Goal: Task Accomplishment & Management: Manage account settings

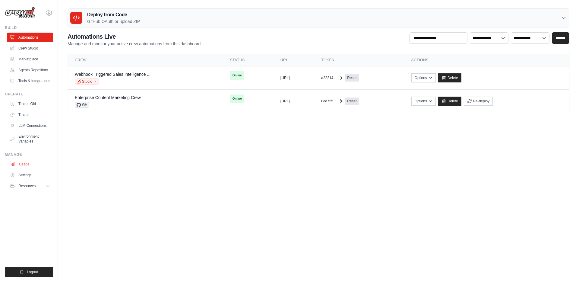
click at [19, 165] on link "Usage" at bounding box center [31, 164] width 46 height 10
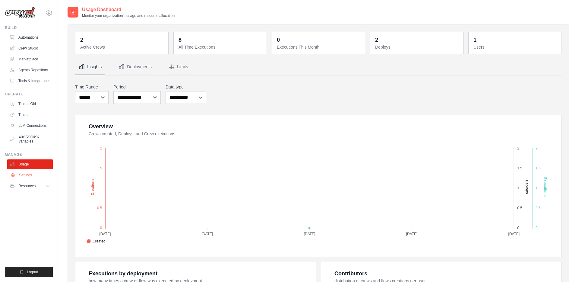
click at [34, 177] on link "Settings" at bounding box center [31, 175] width 46 height 10
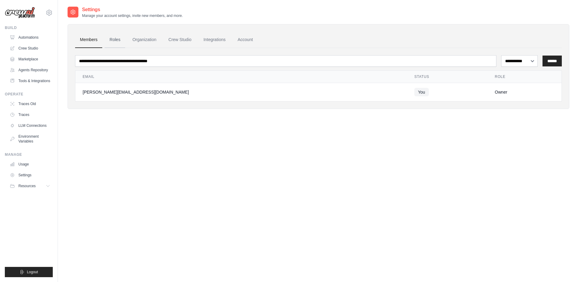
click at [121, 37] on link "Roles" at bounding box center [115, 40] width 21 height 16
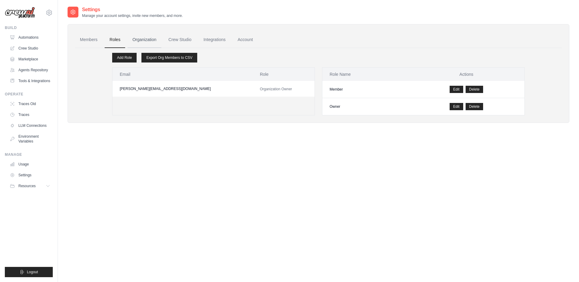
click at [137, 38] on link "Organization" at bounding box center [144, 40] width 33 height 16
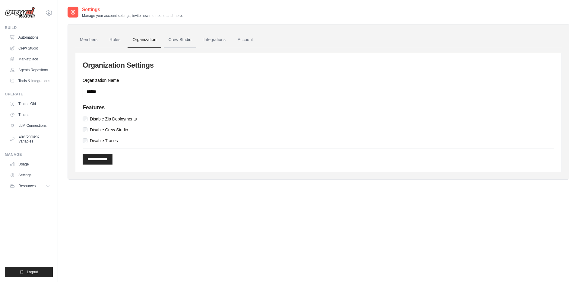
click at [172, 37] on link "Crew Studio" at bounding box center [180, 40] width 33 height 16
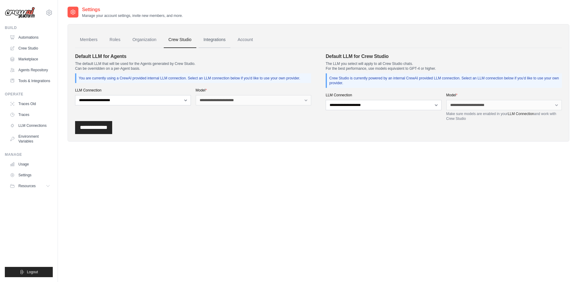
click at [203, 37] on link "Integrations" at bounding box center [215, 40] width 32 height 16
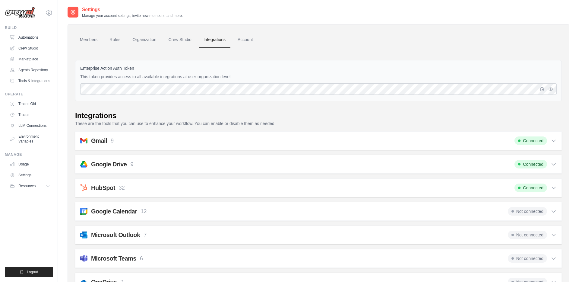
click at [242, 39] on link "Account" at bounding box center [245, 40] width 25 height 16
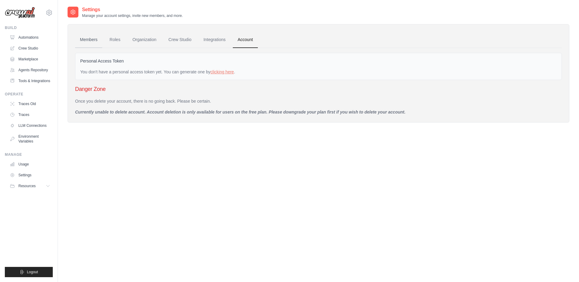
click at [86, 39] on link "Members" at bounding box center [88, 40] width 27 height 16
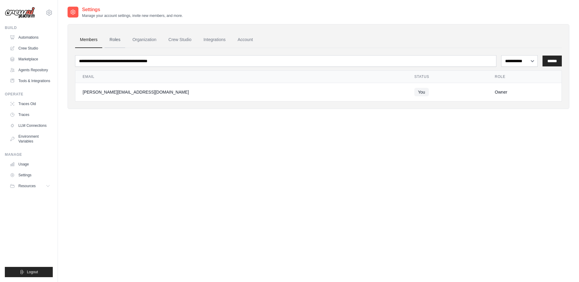
click at [112, 39] on link "Roles" at bounding box center [115, 40] width 21 height 16
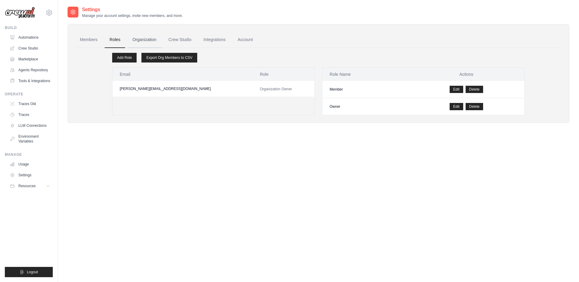
click at [142, 38] on link "Organization" at bounding box center [144, 40] width 33 height 16
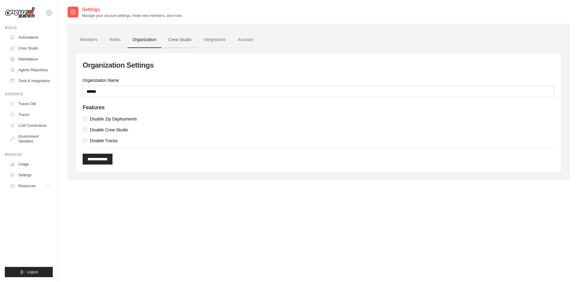
click at [171, 37] on link "Crew Studio" at bounding box center [180, 40] width 33 height 16
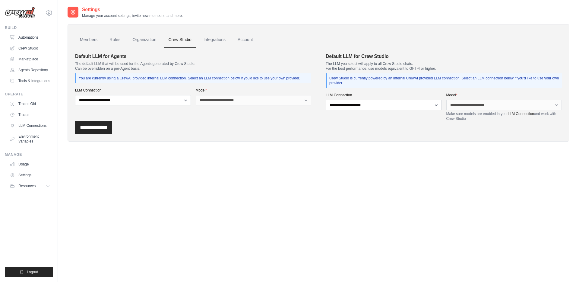
click at [198, 37] on ul "Members Roles Organization Crew Studio Billing Integrations Account" at bounding box center [318, 40] width 487 height 16
click at [207, 39] on link "Integrations" at bounding box center [215, 40] width 32 height 16
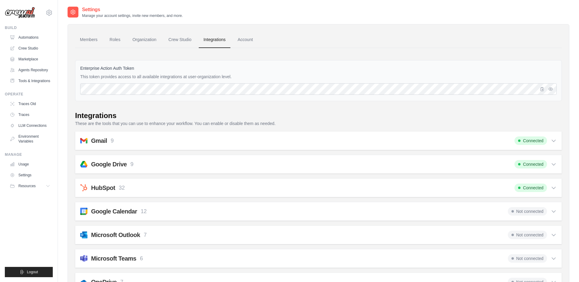
click at [22, 10] on img at bounding box center [20, 13] width 30 height 12
click at [48, 12] on icon at bounding box center [49, 12] width 7 height 7
click at [59, 62] on span "Settings" at bounding box center [75, 64] width 48 height 6
